Goal: Submit feedback/report problem

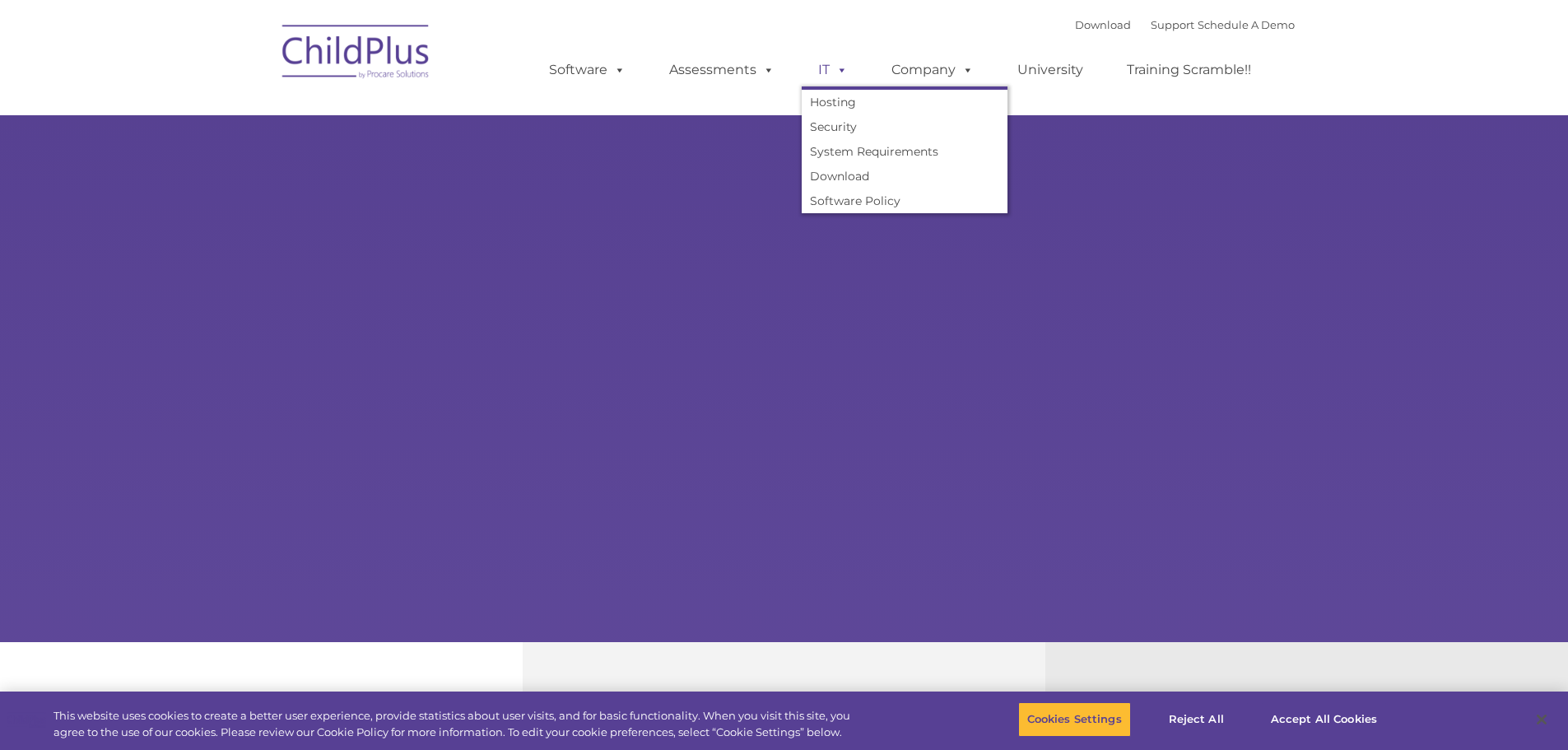
type input ""
select select "MEDIUM"
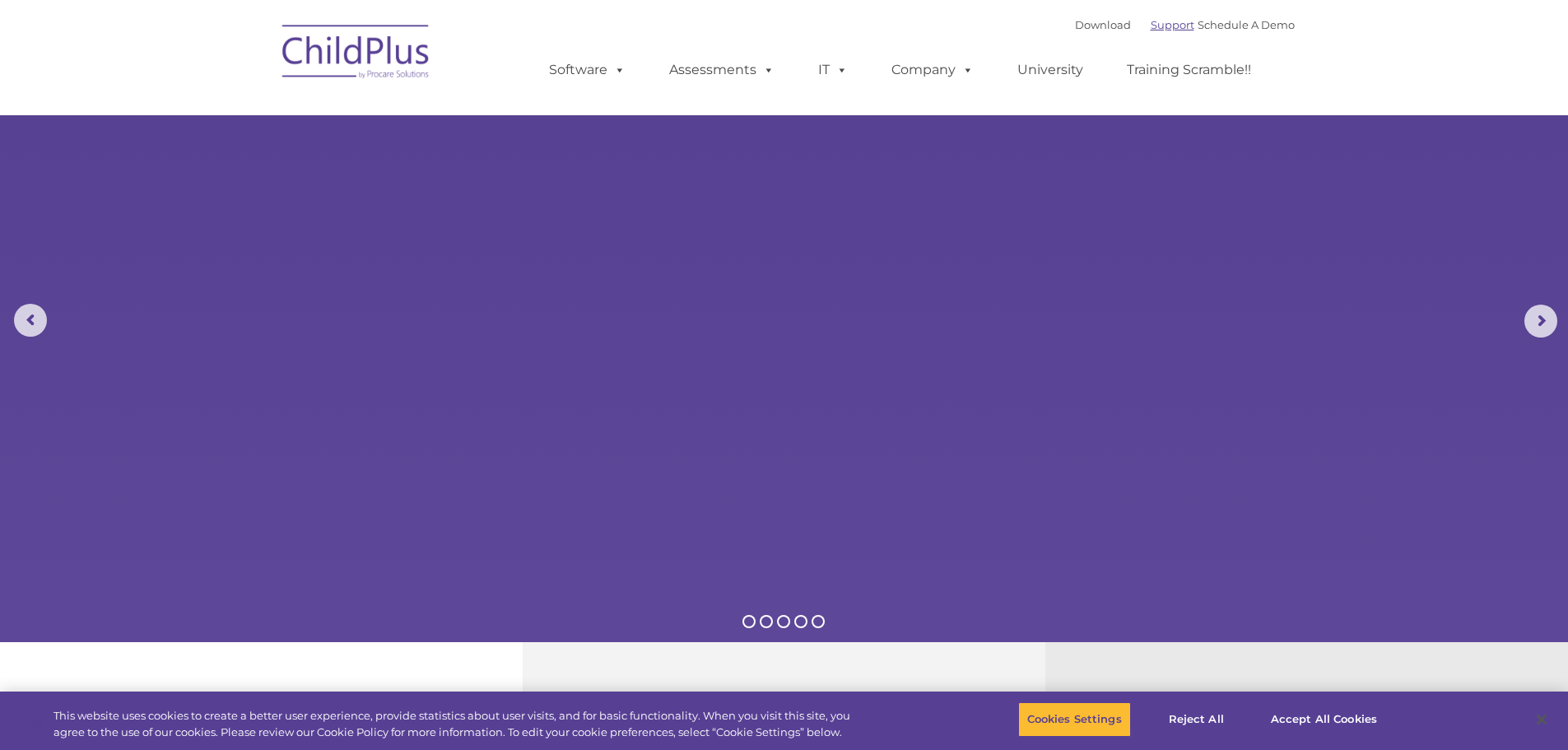
click at [1158, 25] on link "Support" at bounding box center [1172, 24] width 44 height 13
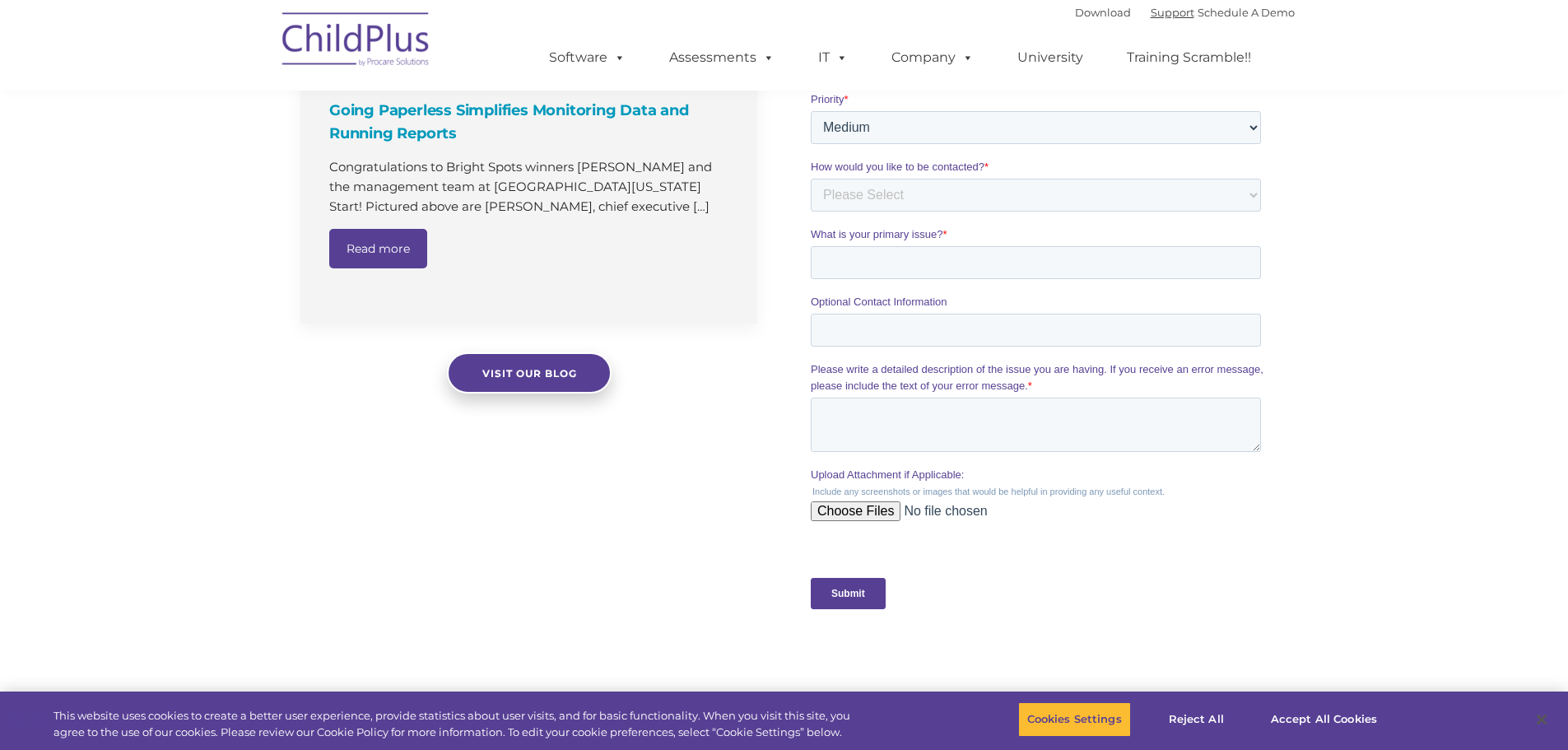
scroll to position [1616, 0]
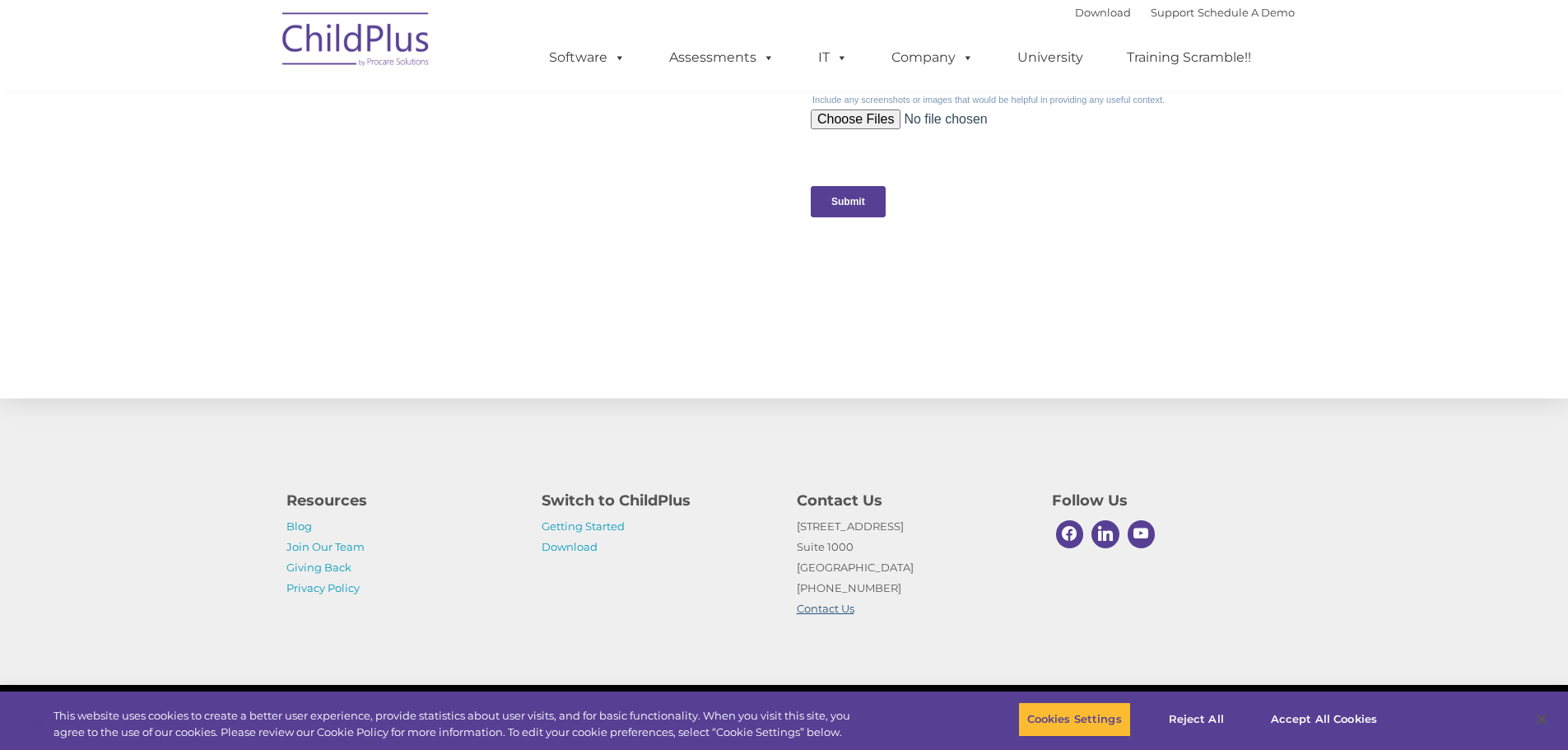
click at [837, 607] on link "Contact Us" at bounding box center [826, 608] width 57 height 13
click at [1210, 726] on button "Reject All" at bounding box center [1197, 719] width 103 height 35
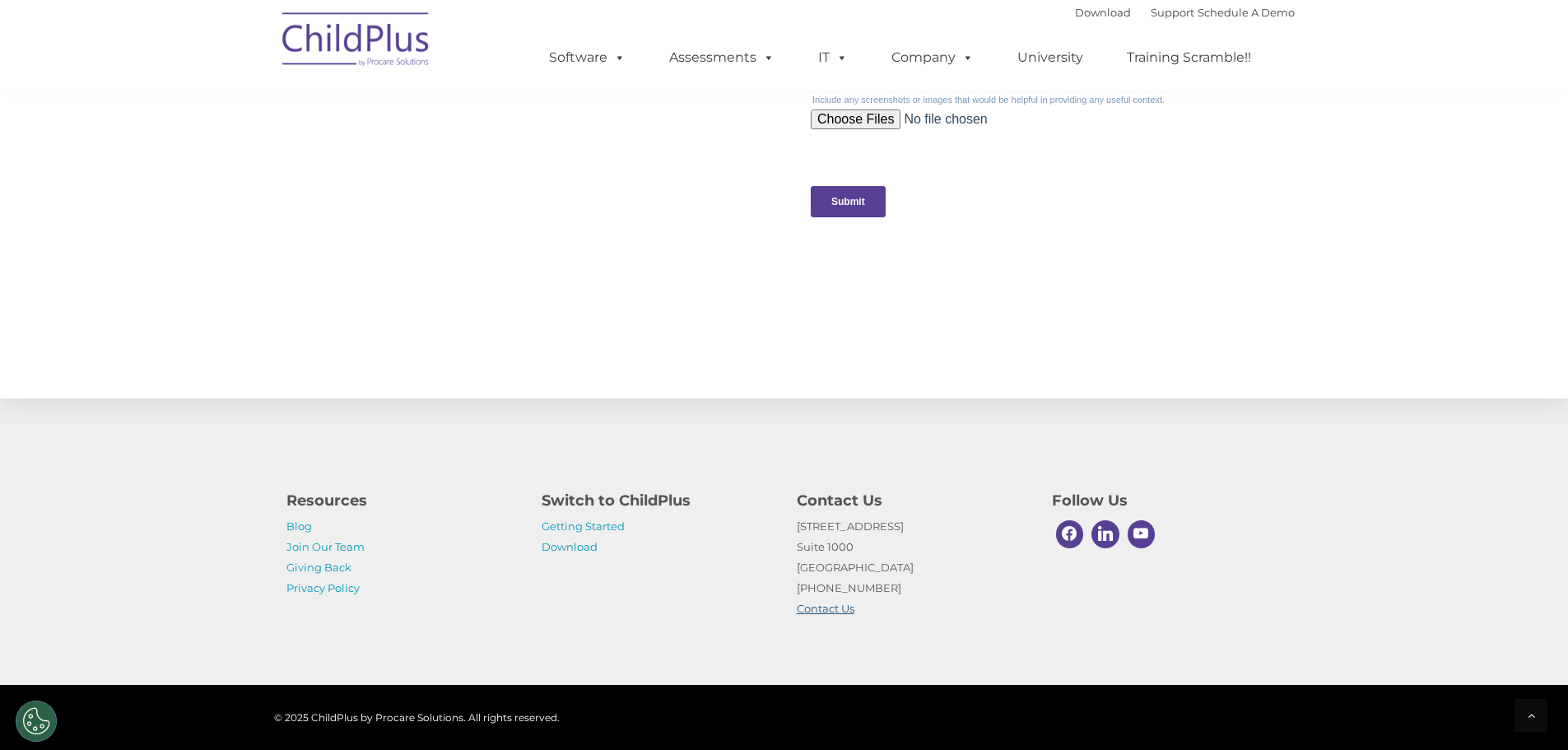
click at [822, 612] on link "Contact Us" at bounding box center [826, 608] width 57 height 13
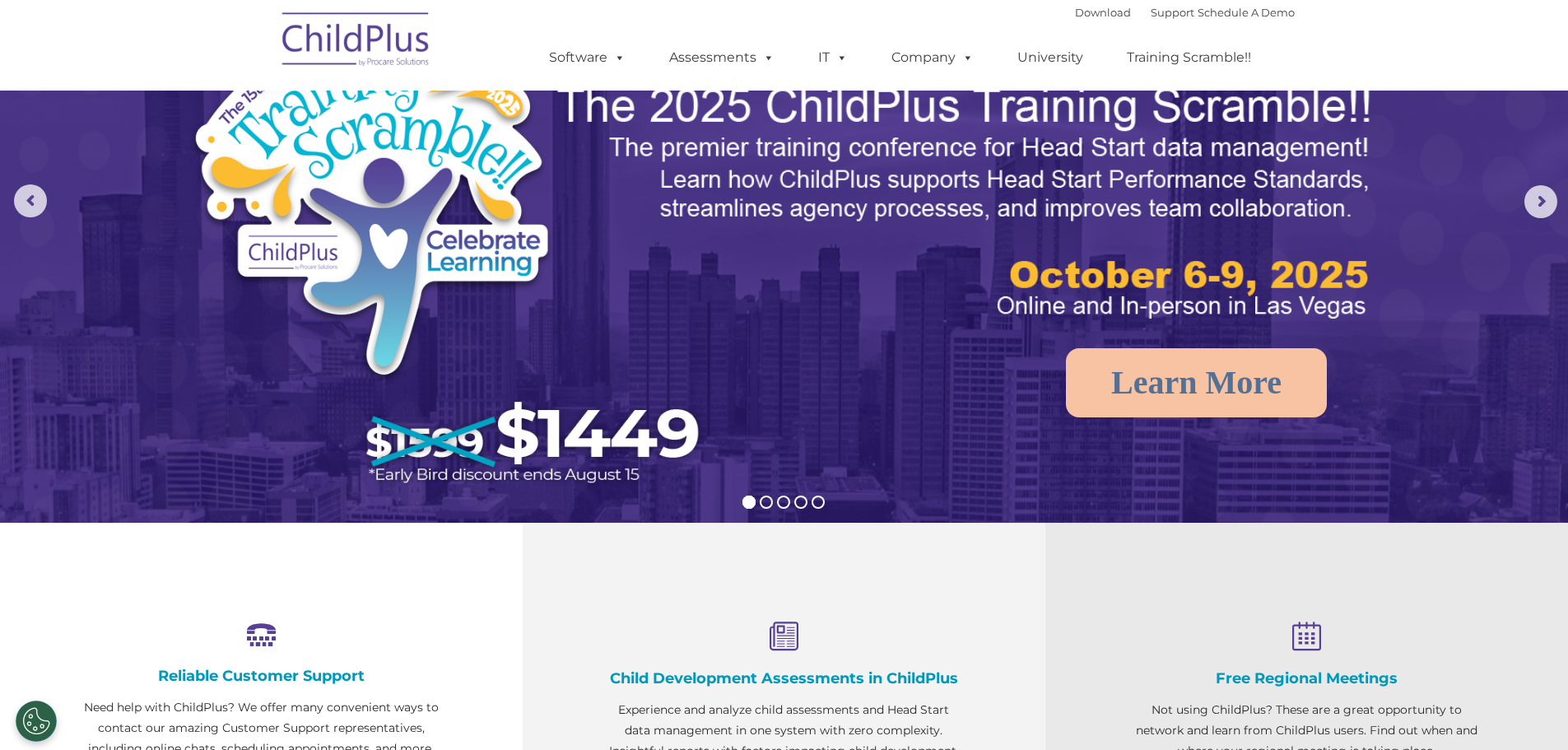
scroll to position [0, 0]
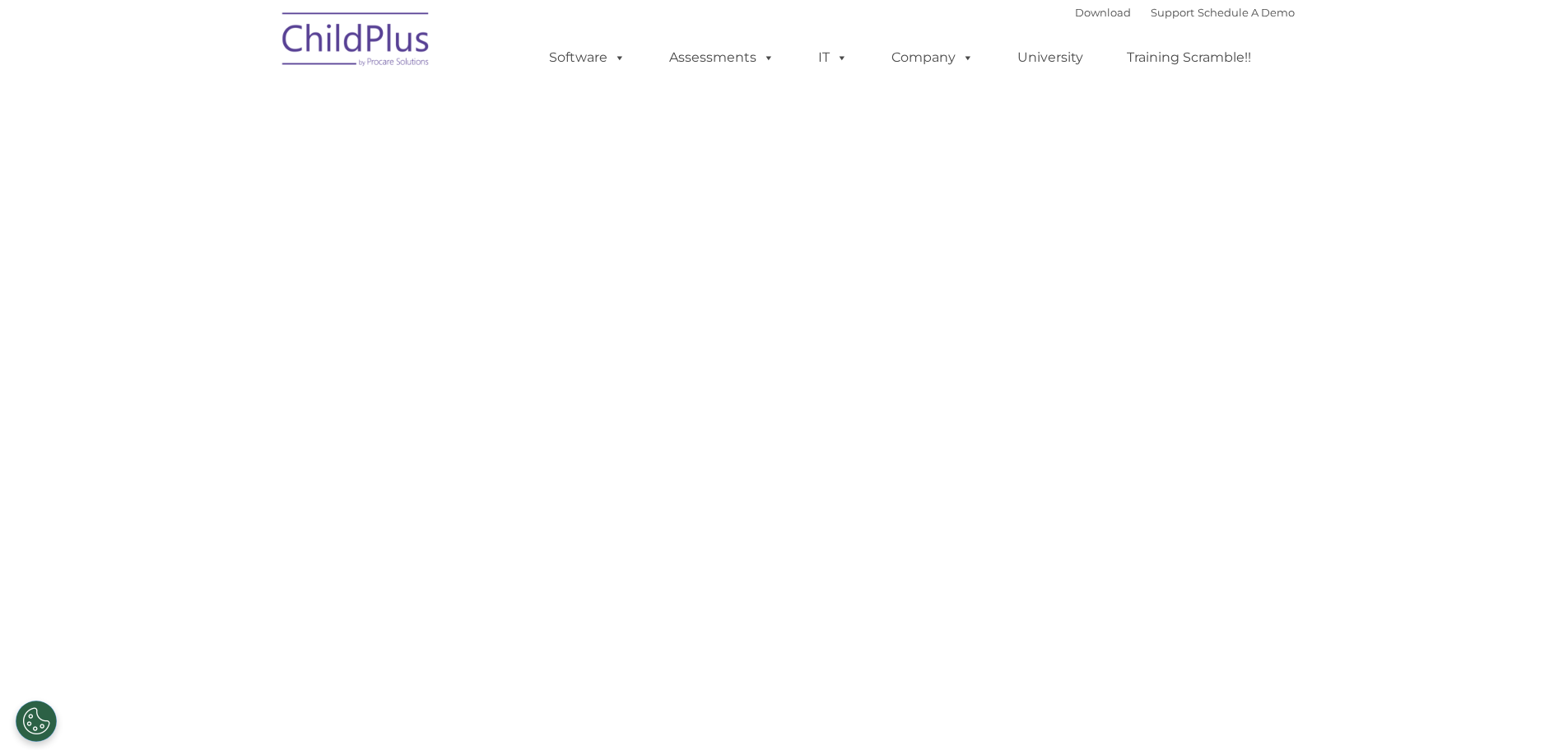
select select "MEDIUM"
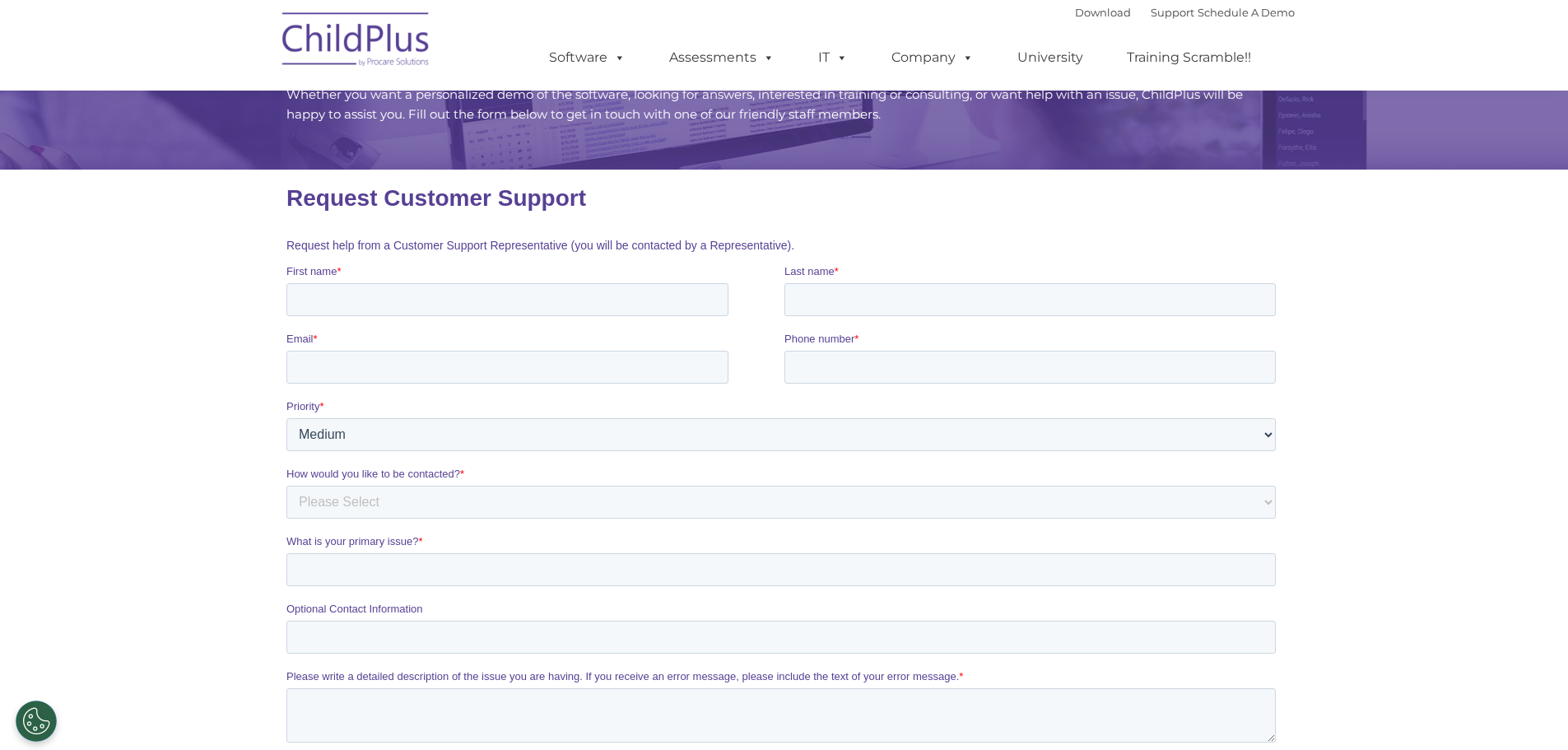
scroll to position [199, 0]
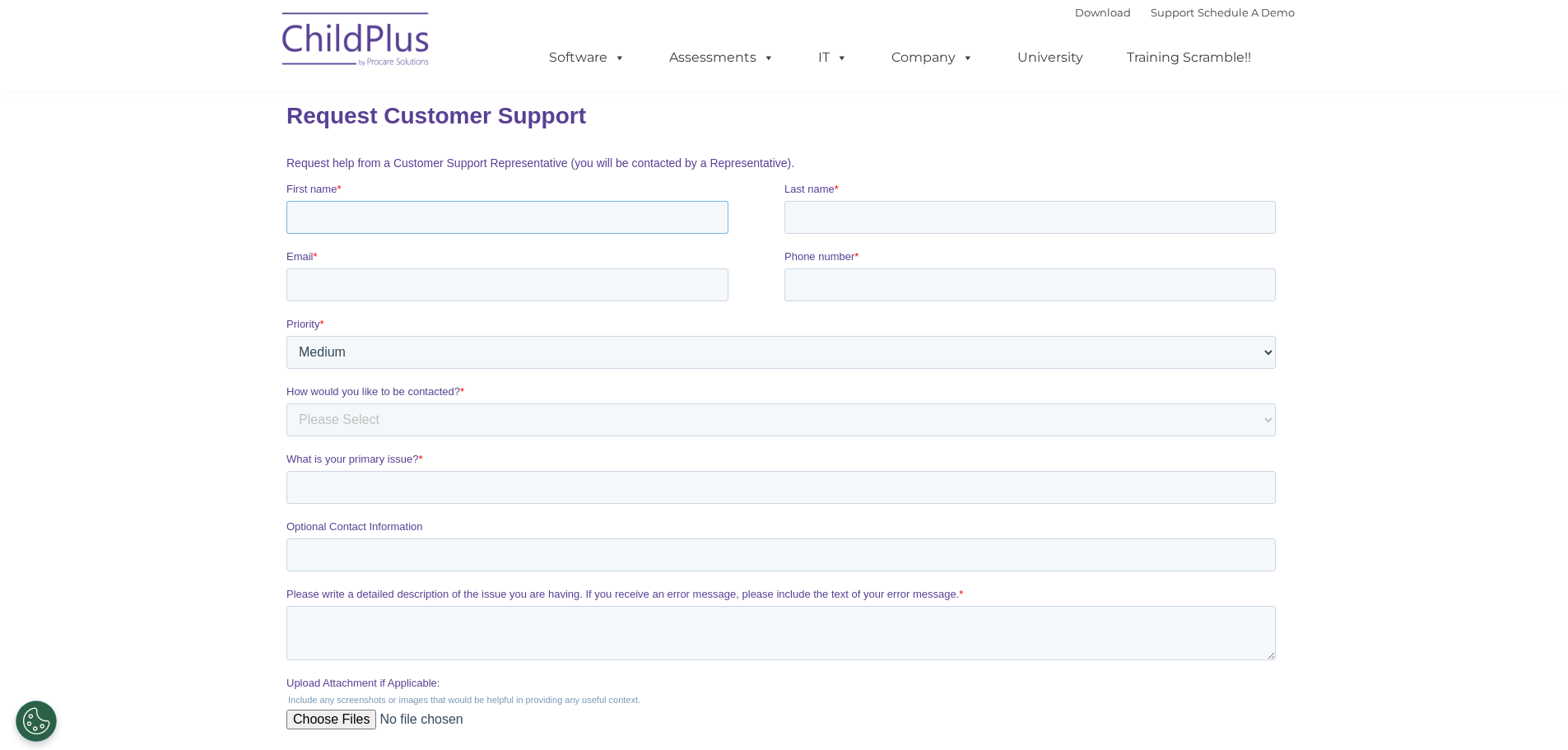
click at [321, 213] on input "First name *" at bounding box center [507, 217] width 442 height 33
type input "[PERSON_NAME]"
type input "Cool"
type input "[PERSON_NAME][EMAIL_ADDRESS][DOMAIN_NAME]"
click at [842, 289] on input "Phone number *" at bounding box center [1029, 284] width 492 height 33
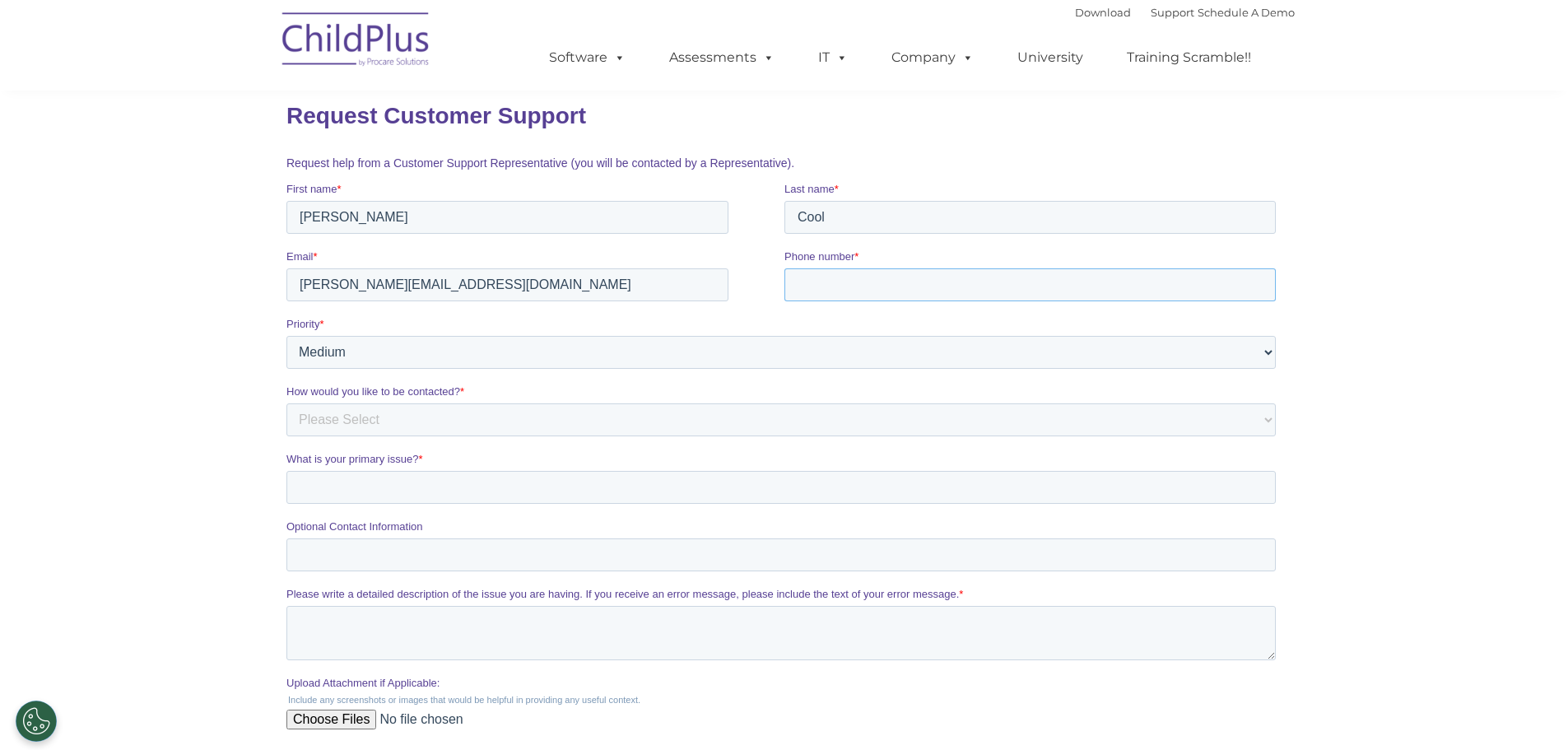
type input "7173895055"
click at [387, 348] on select "Please Select Low Medium High" at bounding box center [780, 352] width 989 height 33
click at [385, 429] on select "Please Select Phone Email" at bounding box center [780, 419] width 989 height 33
select select "Email"
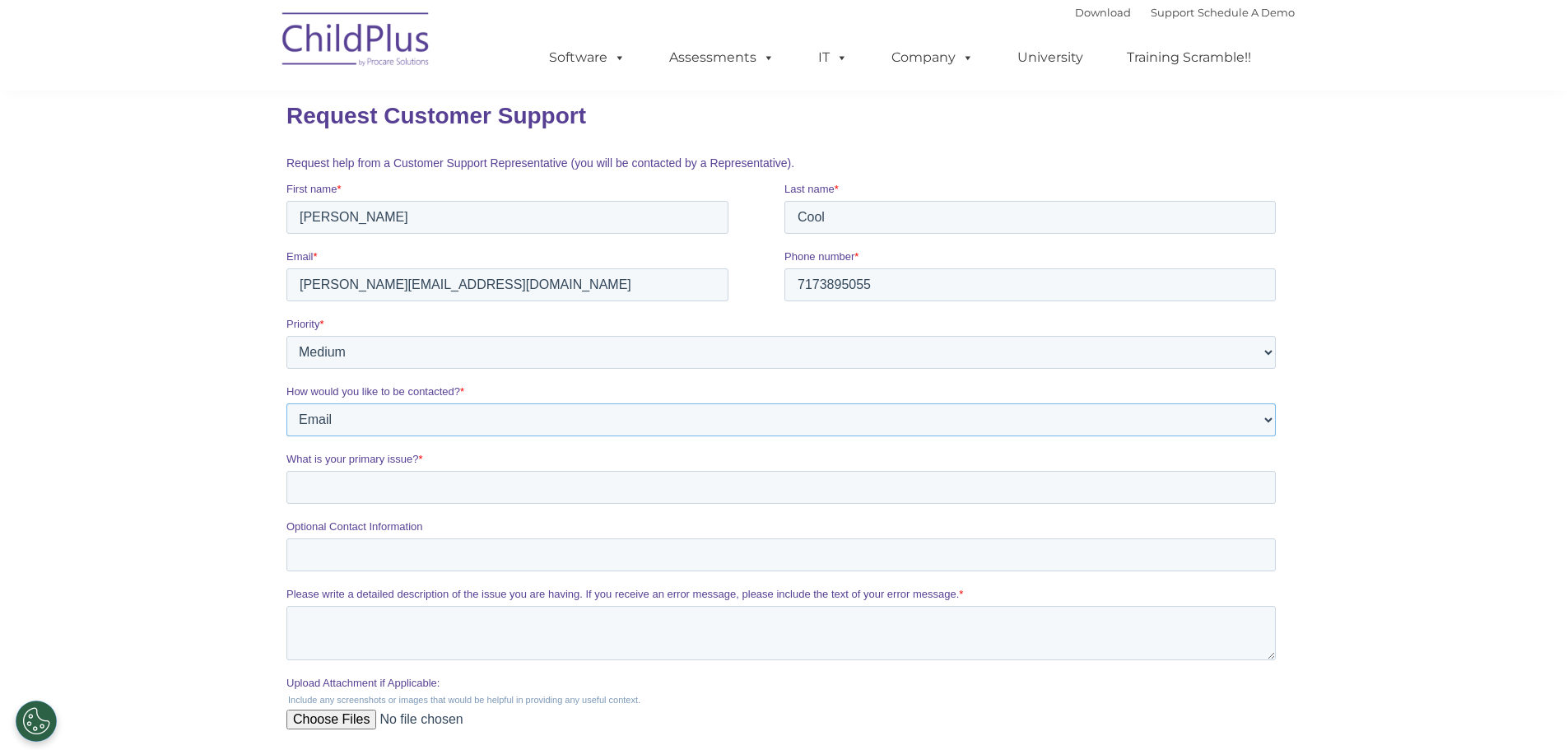
click at [286, 403] on select "Please Select Phone Email" at bounding box center [780, 419] width 989 height 33
click at [369, 492] on input "What is your primary issue? *" at bounding box center [780, 487] width 989 height 33
type input "Conference Request"
click at [247, 553] on section "CONTACT US Whether you want a personalized demo of the software, looking for an…" at bounding box center [784, 339] width 1568 height 1076
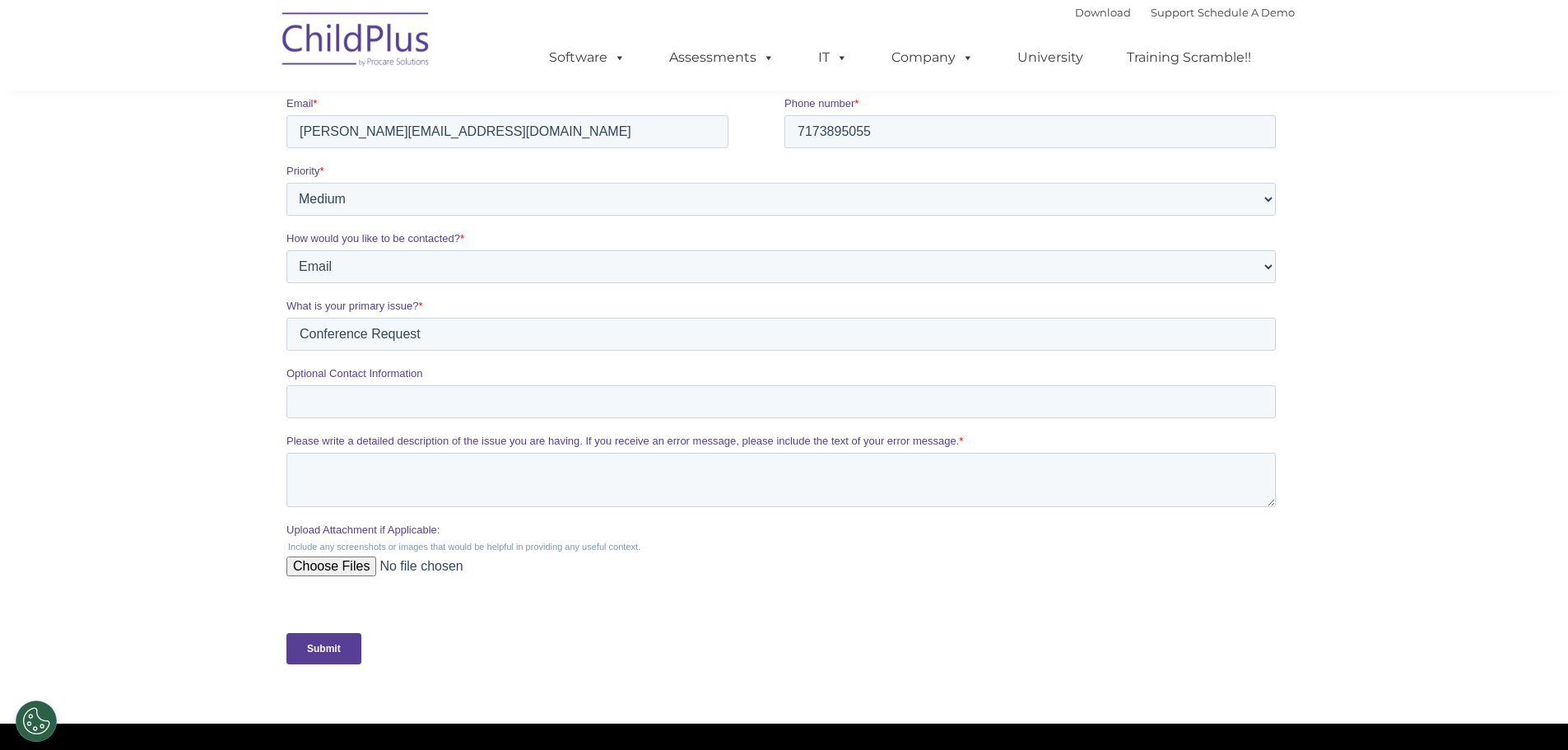
scroll to position [384, 0]
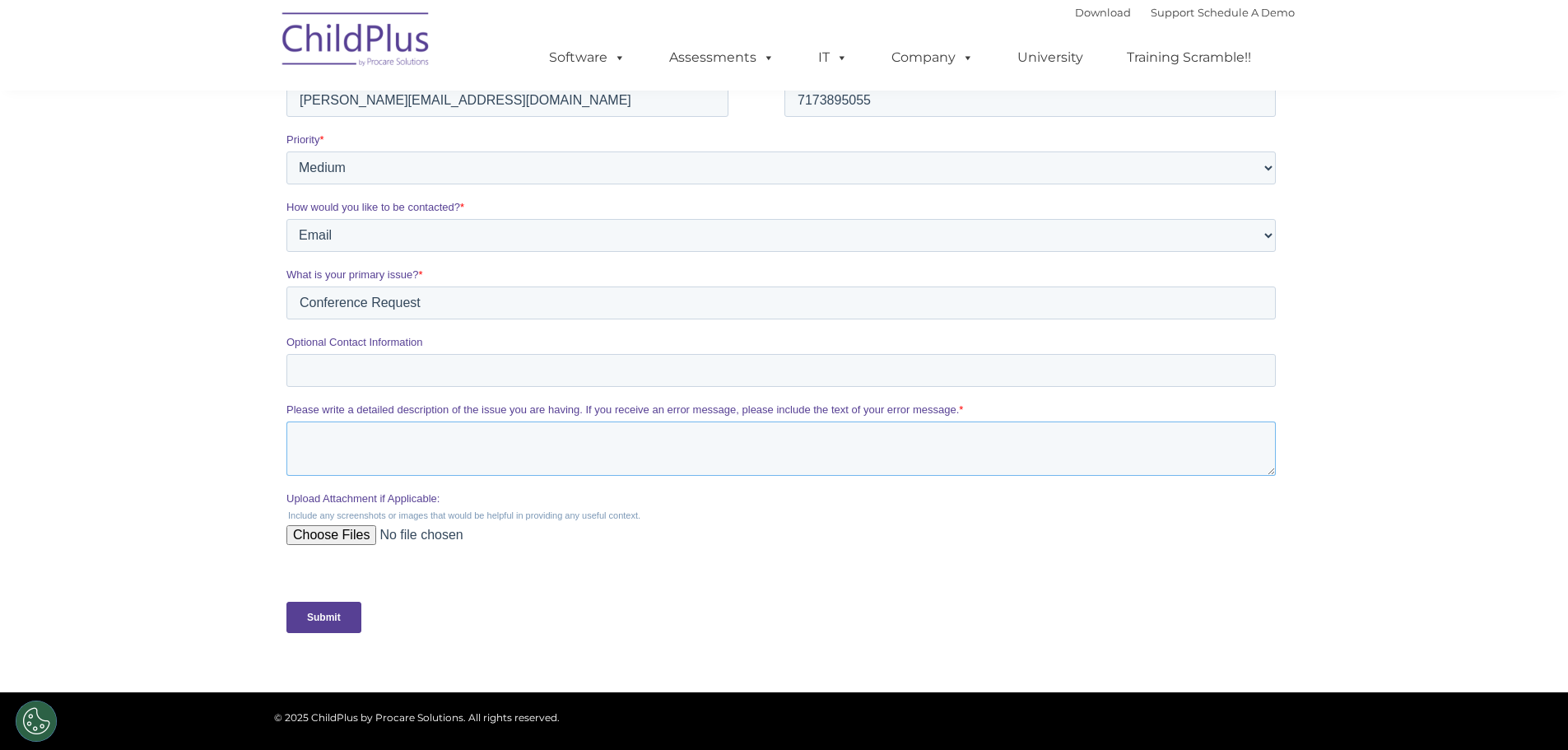
click at [436, 454] on textarea "Please write a detailed description of the issue you are having. If you receive…" at bounding box center [780, 449] width 989 height 54
paste textarea "Hello, 🚂 Next Stop: [PERSON_NAME]! 🚂 We’re excited to share that our statewide …"
type textarea "Hello, 🚂 Next Stop: [PERSON_NAME]! 🚂 We’re excited to share that our statewide …"
click at [335, 536] on input "Upload Attachment if Applicable:" at bounding box center [780, 542] width 989 height 33
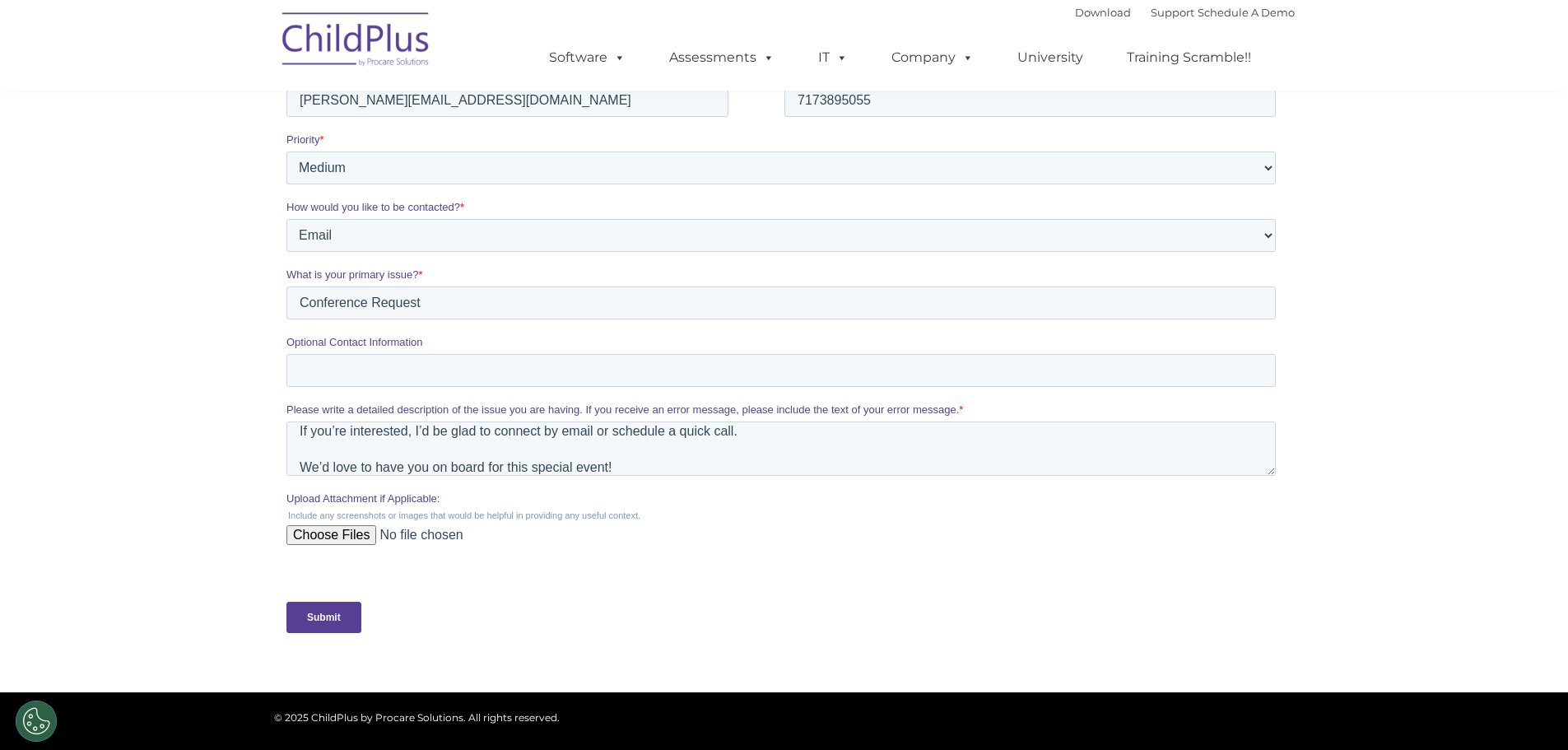
type input "C:\fakepath\Tracks to Connection Community Connections PDF.pdf"
click at [662, 456] on textarea "Hello, 🚂 Next Stop: [PERSON_NAME]! 🚂 We’re excited to share that our statewide …" at bounding box center [780, 449] width 989 height 54
type textarea "Hello, 🚂 Next Stop: [PERSON_NAME]! 🚂 We’re excited to share that our statewide …"
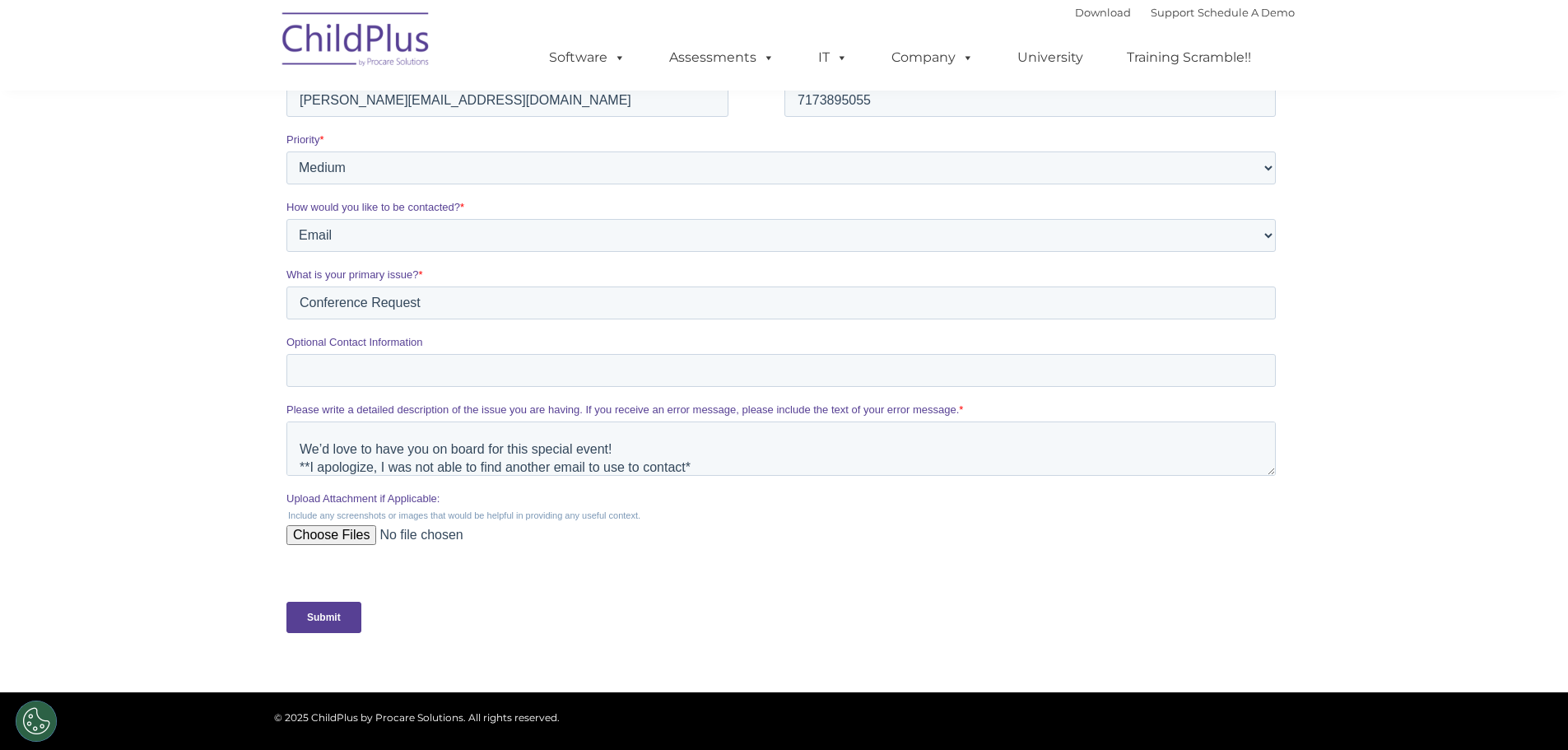
click at [337, 612] on input "Submit" at bounding box center [323, 617] width 75 height 31
click at [331, 622] on input "Submit" at bounding box center [323, 617] width 75 height 31
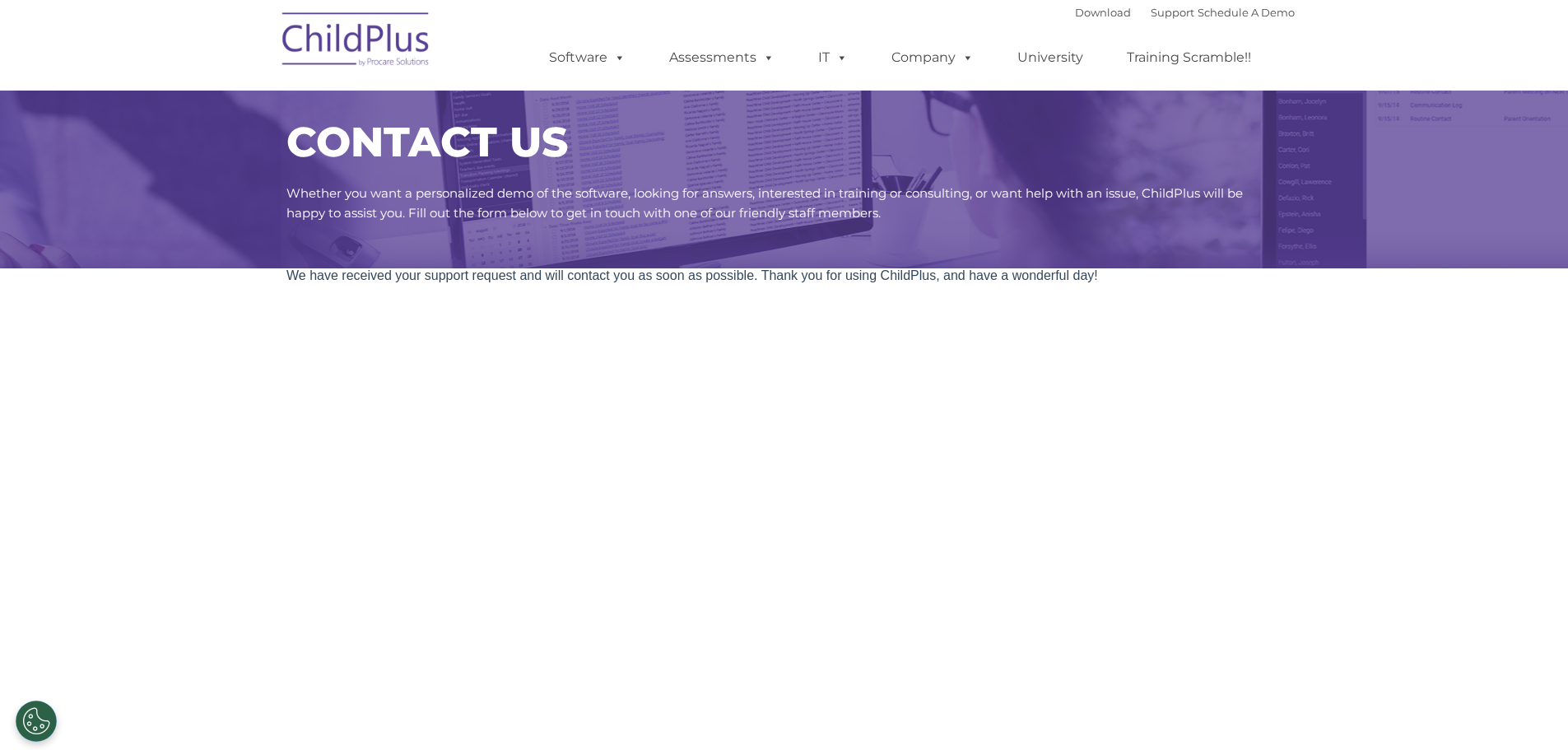
scroll to position [0, 0]
